Goal: Navigation & Orientation: Find specific page/section

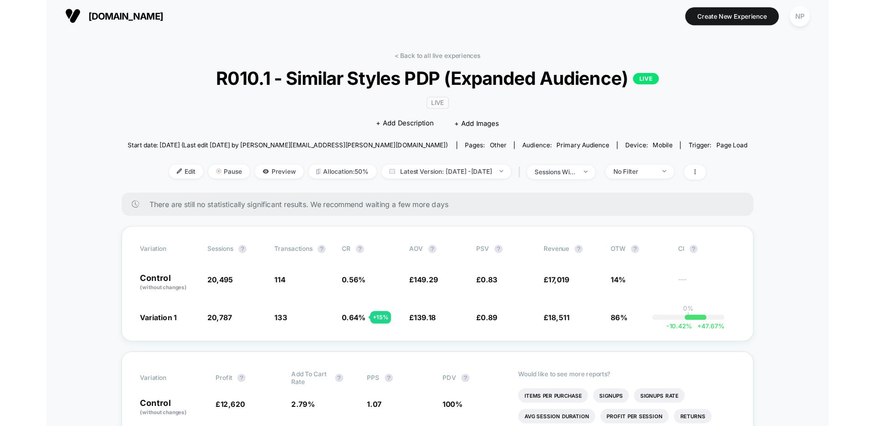
scroll to position [2, 0]
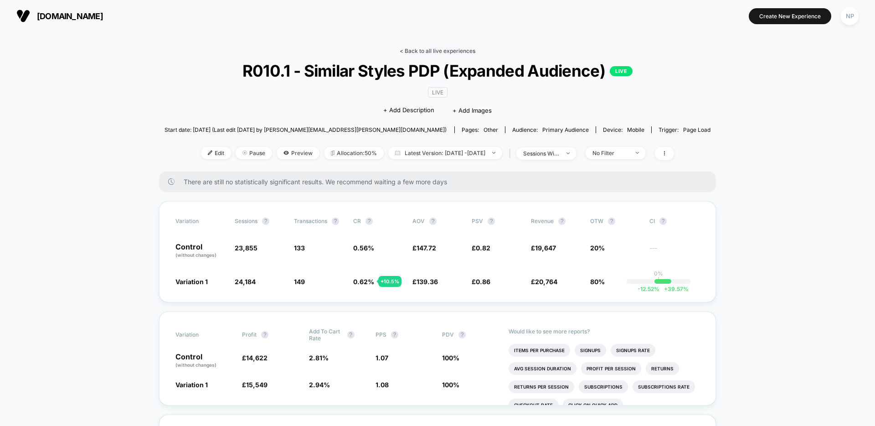
click at [447, 51] on link "< Back to all live experiences" at bounding box center [438, 50] width 76 height 7
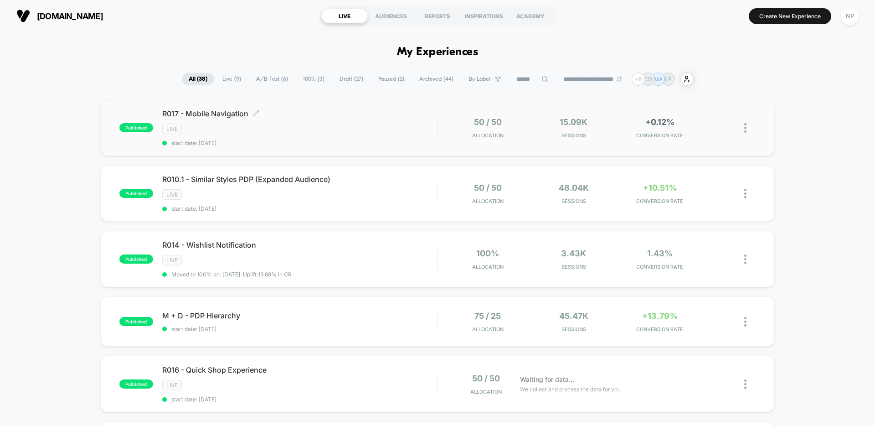
click at [320, 119] on div "R017 - Mobile Navigation Click to edit experience details Click to edit experie…" at bounding box center [299, 127] width 275 height 37
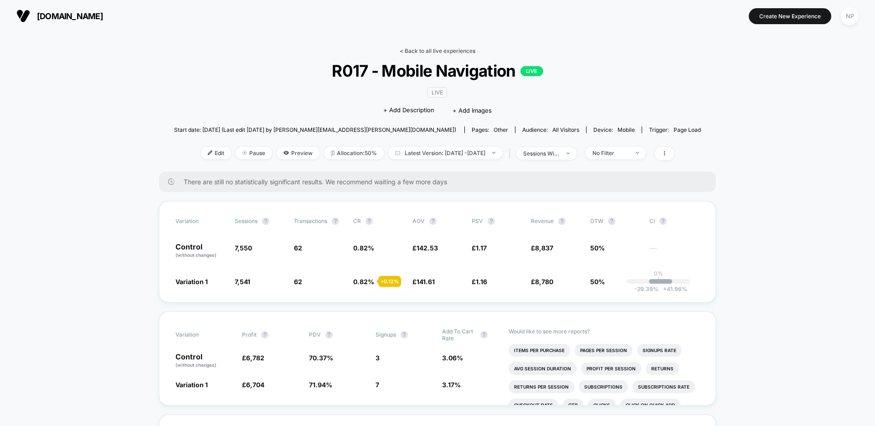
click at [425, 47] on link "< Back to all live experiences" at bounding box center [438, 50] width 76 height 7
